Goal: Information Seeking & Learning: Check status

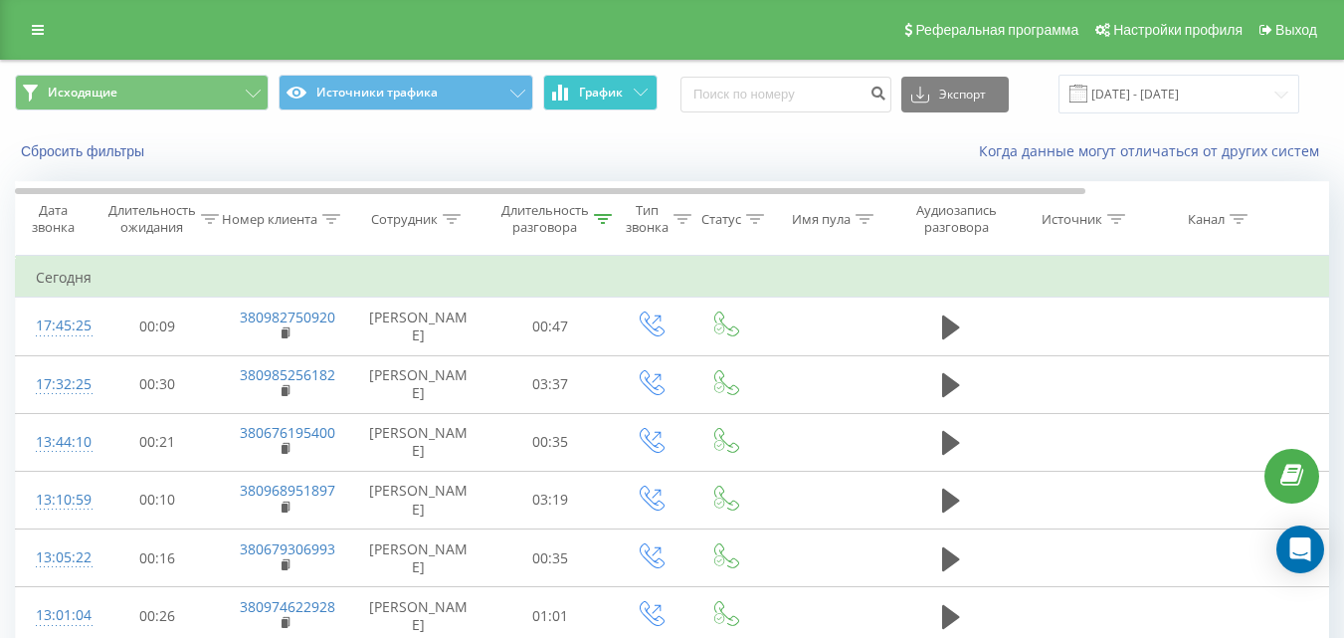
click at [608, 98] on span "График" at bounding box center [601, 93] width 44 height 14
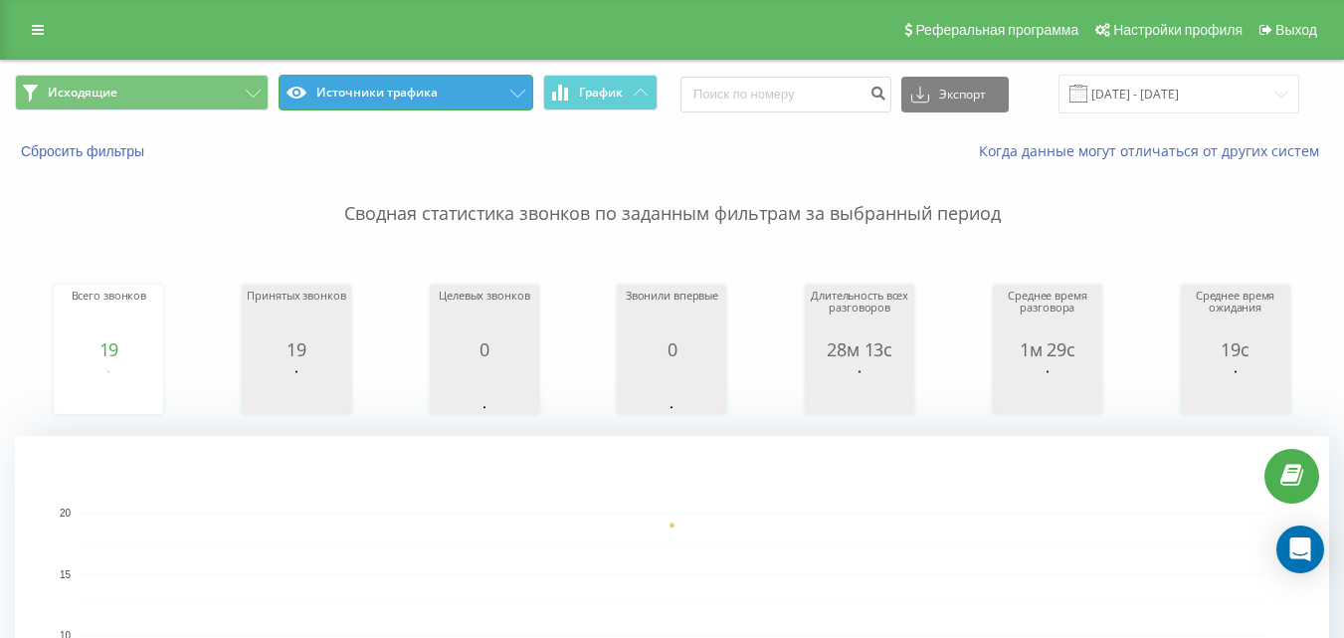
click at [411, 97] on button "Источники трафика" at bounding box center [406, 93] width 254 height 36
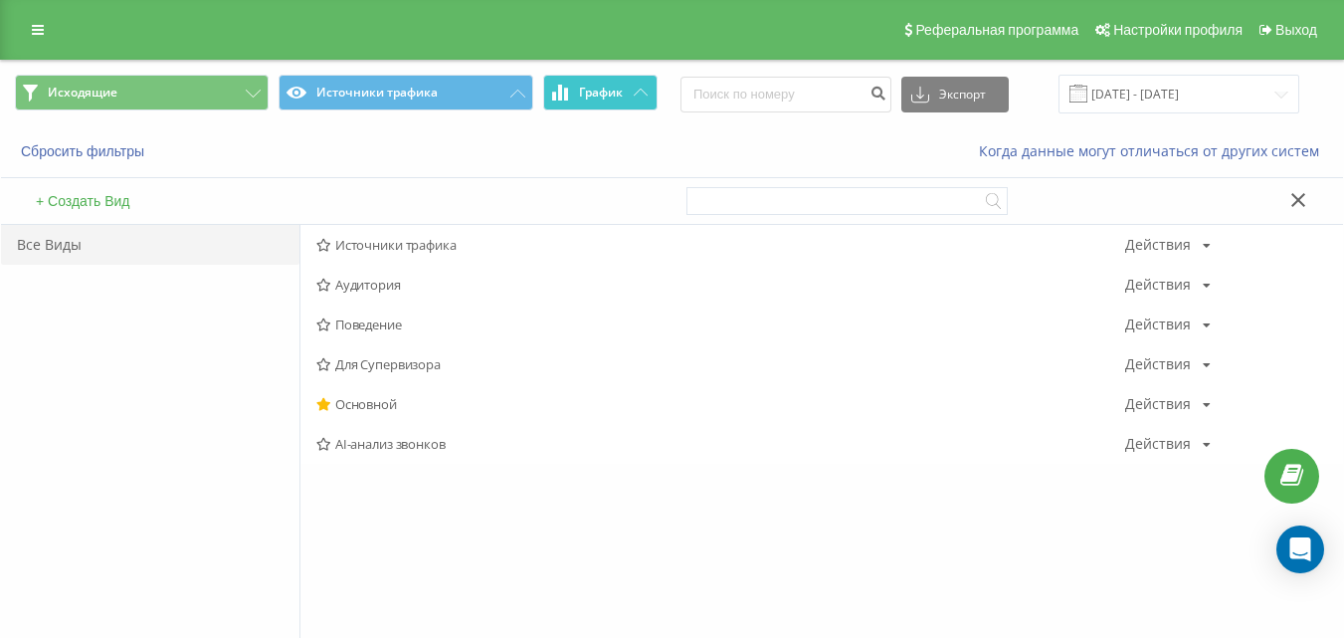
click at [582, 95] on span "График" at bounding box center [601, 93] width 44 height 14
click at [607, 95] on span "График" at bounding box center [601, 93] width 44 height 14
click at [633, 100] on button "График" at bounding box center [600, 93] width 114 height 36
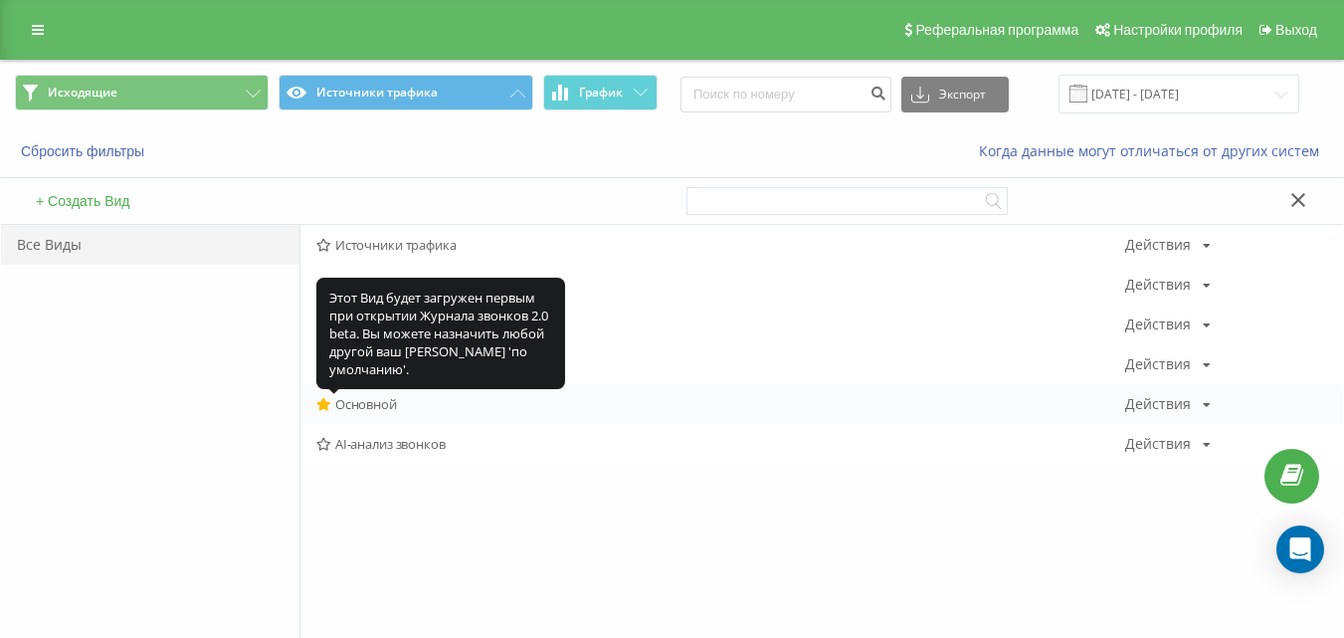
click at [330, 399] on icon at bounding box center [323, 404] width 15 height 13
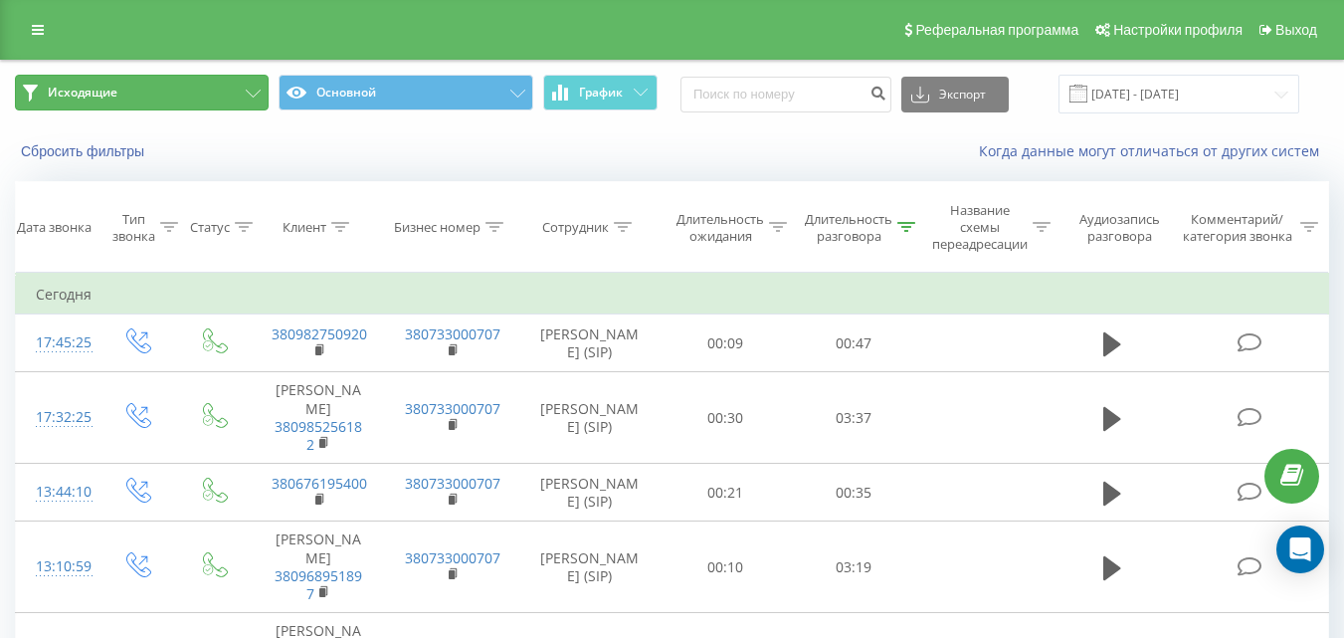
click at [183, 86] on button "Исходящие" at bounding box center [142, 93] width 254 height 36
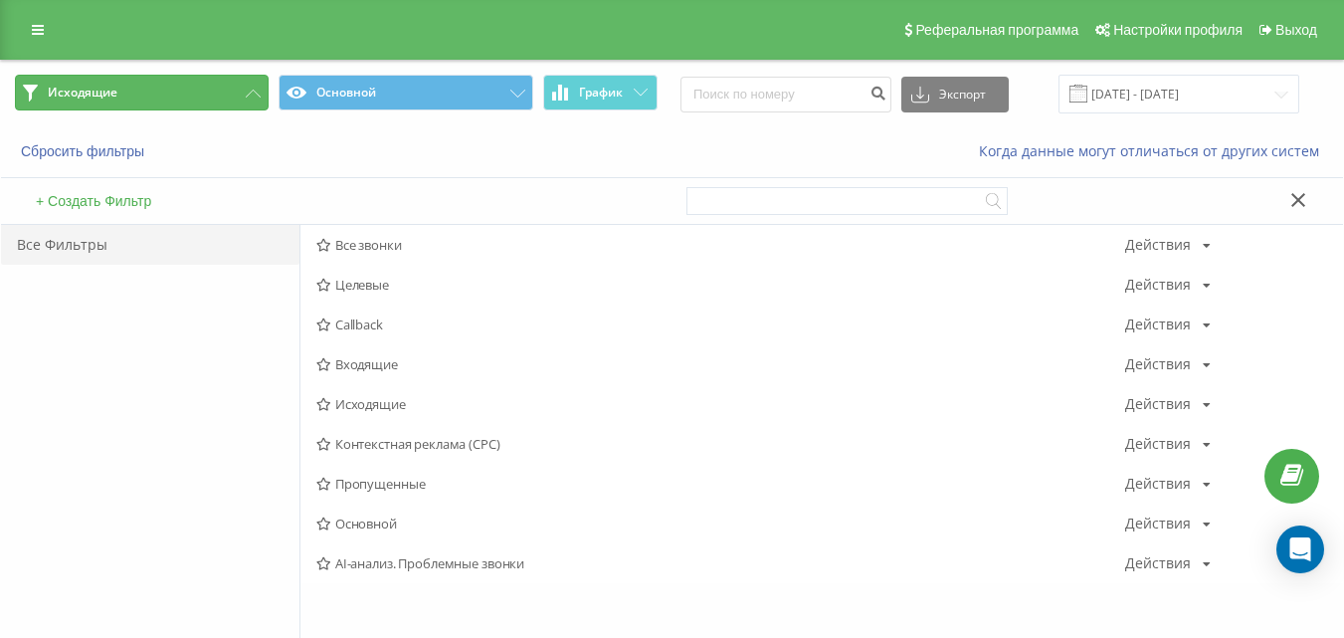
click at [195, 86] on button "Исходящие" at bounding box center [142, 93] width 254 height 36
